Goal: Task Accomplishment & Management: Manage account settings

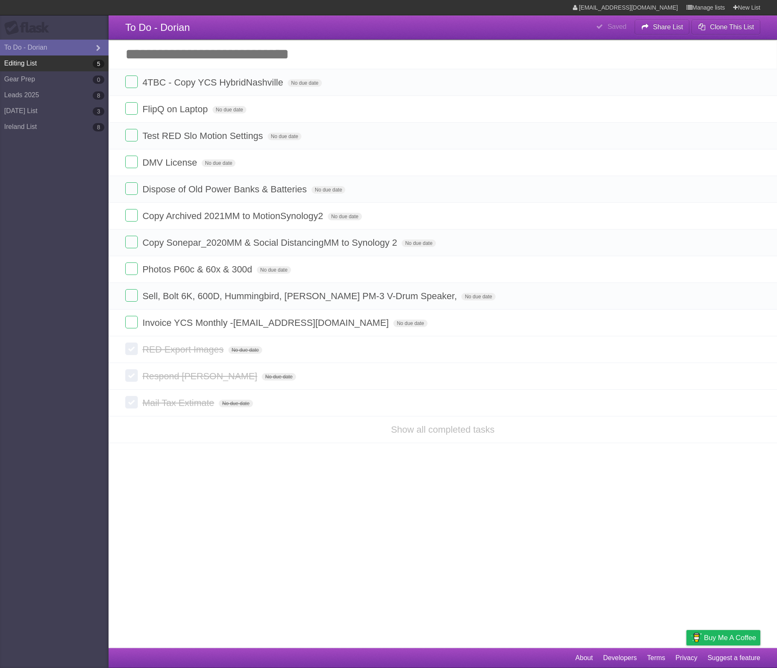
click at [63, 67] on link "Editing List 5" at bounding box center [54, 63] width 108 height 16
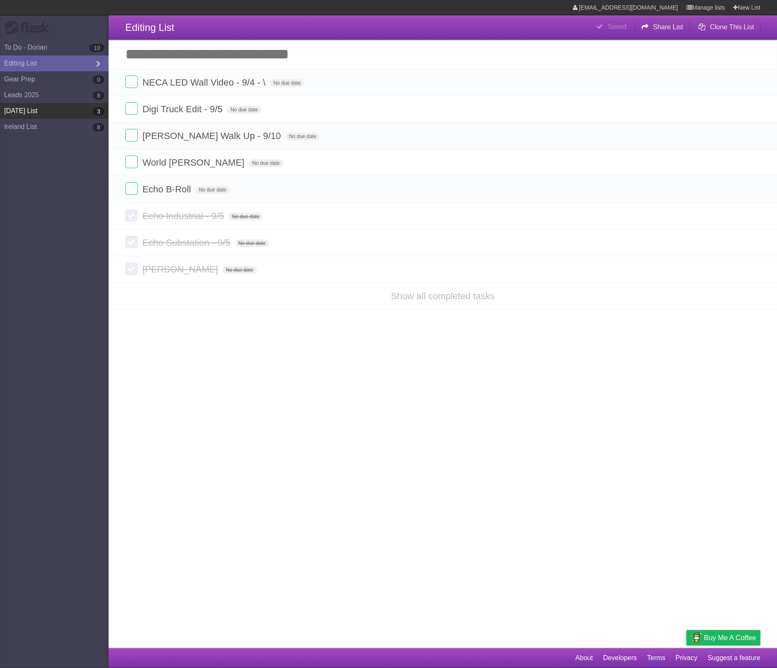
click at [61, 116] on link "[DATE] List 3" at bounding box center [54, 111] width 108 height 16
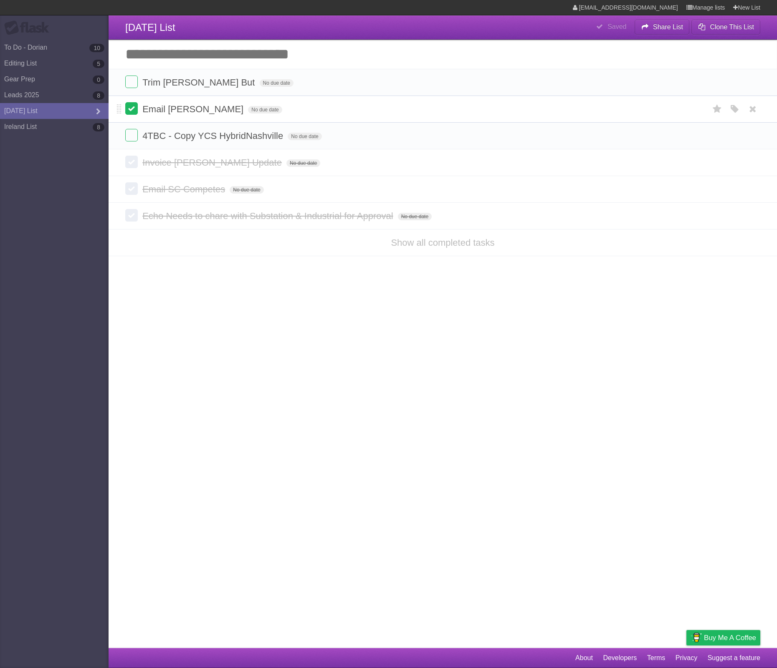
click at [127, 110] on label at bounding box center [131, 108] width 13 height 13
click at [52, 122] on link "Ireland List 8" at bounding box center [54, 127] width 108 height 16
